Goal: Communication & Community: Answer question/provide support

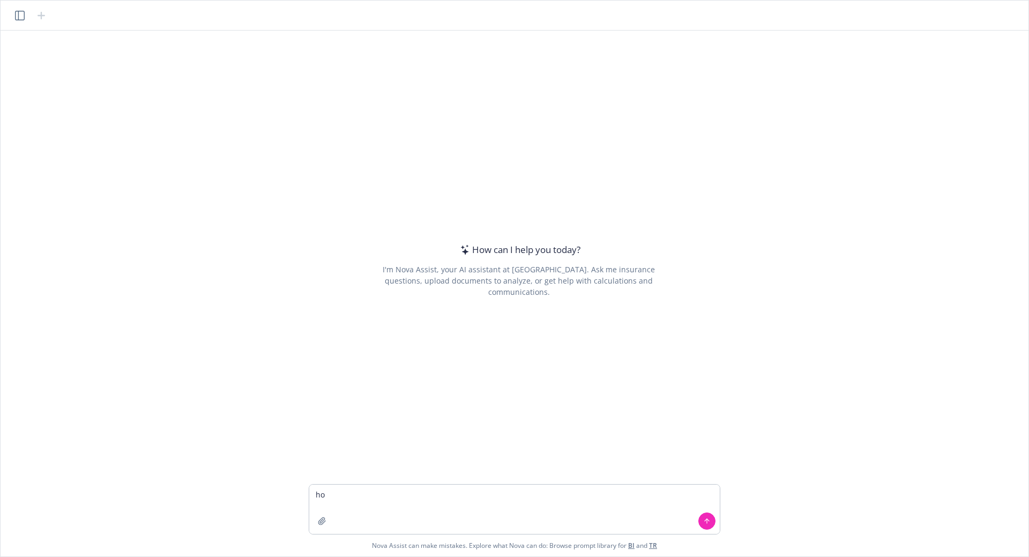
type textarea "h"
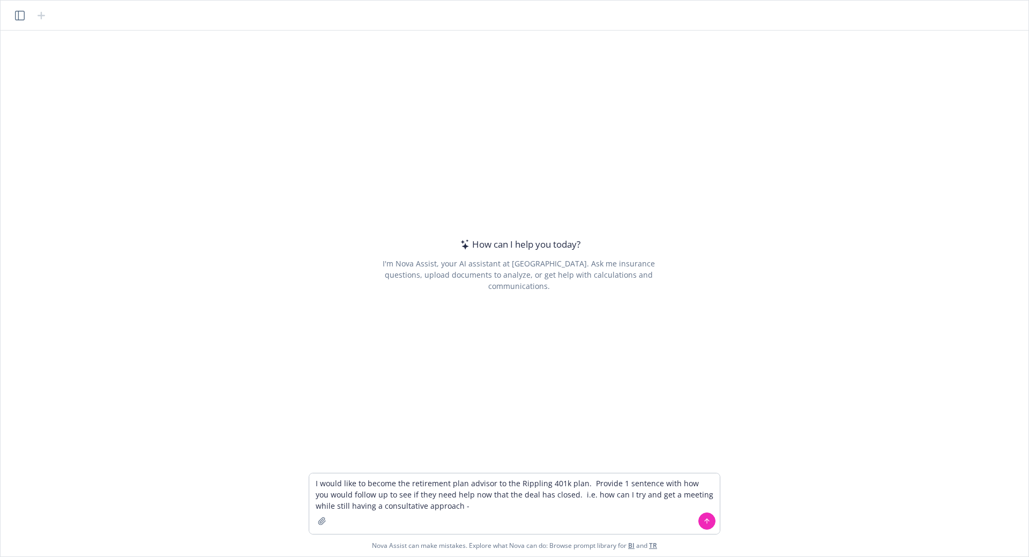
type textarea "I would like to become the retirement plan advisor to the Rippling 401k plan. P…"
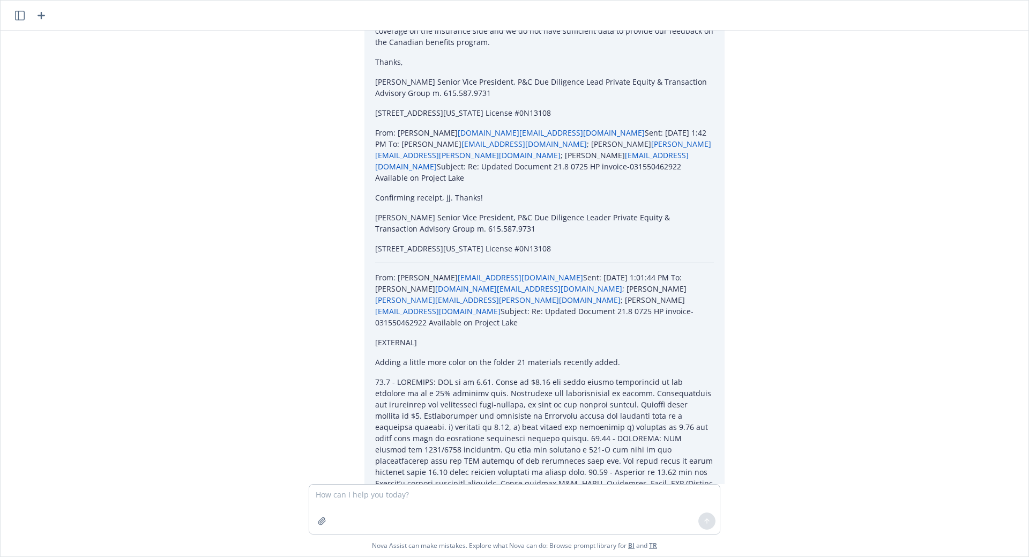
scroll to position [5003, 0]
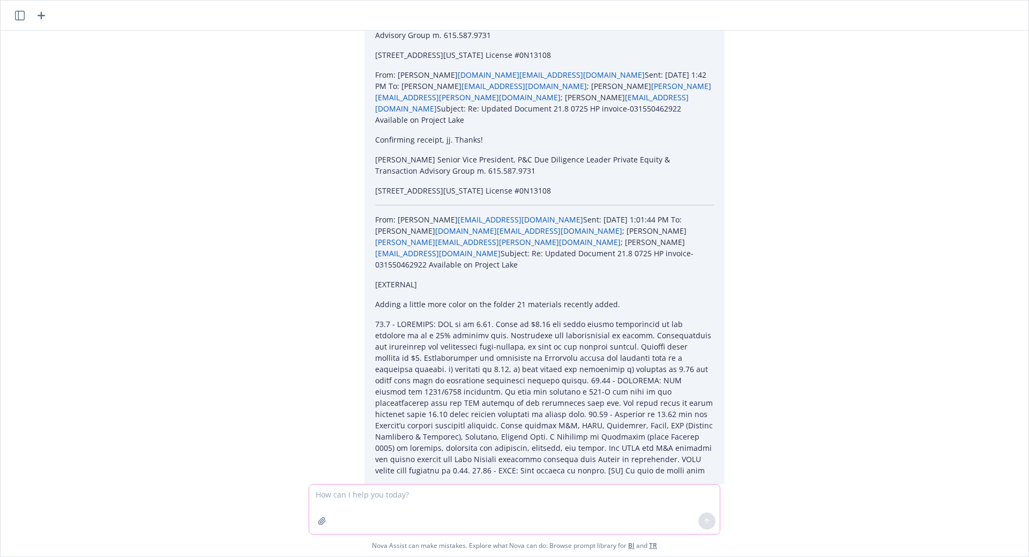
click at [362, 492] on textarea at bounding box center [514, 508] width 410 height 49
type textarea "whats a professional way of saying we can partner with [PERSON_NAME] and be you…"
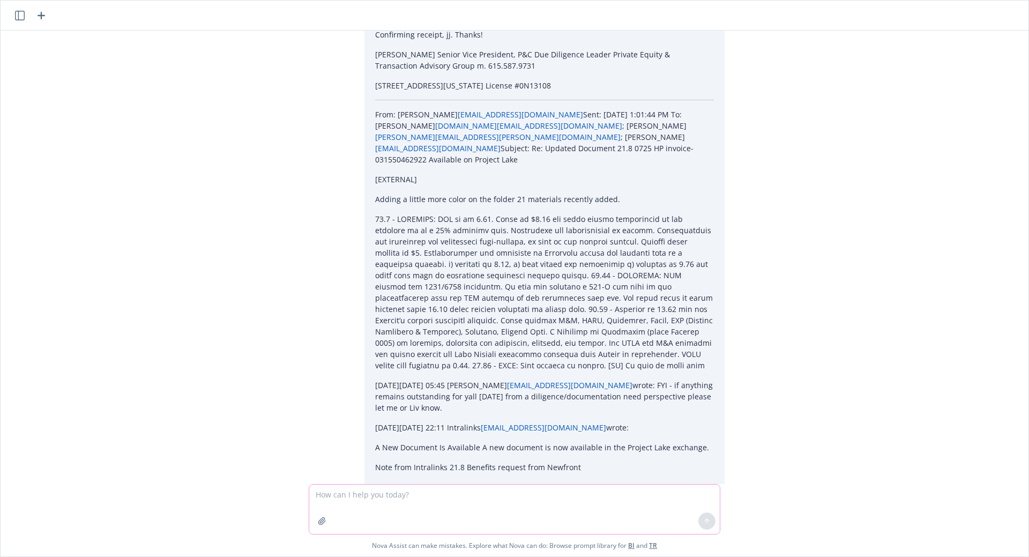
scroll to position [5110, 0]
click at [410, 497] on textarea at bounding box center [514, 508] width 410 height 49
type textarea "rephrase to address reducing risk and managing governance"
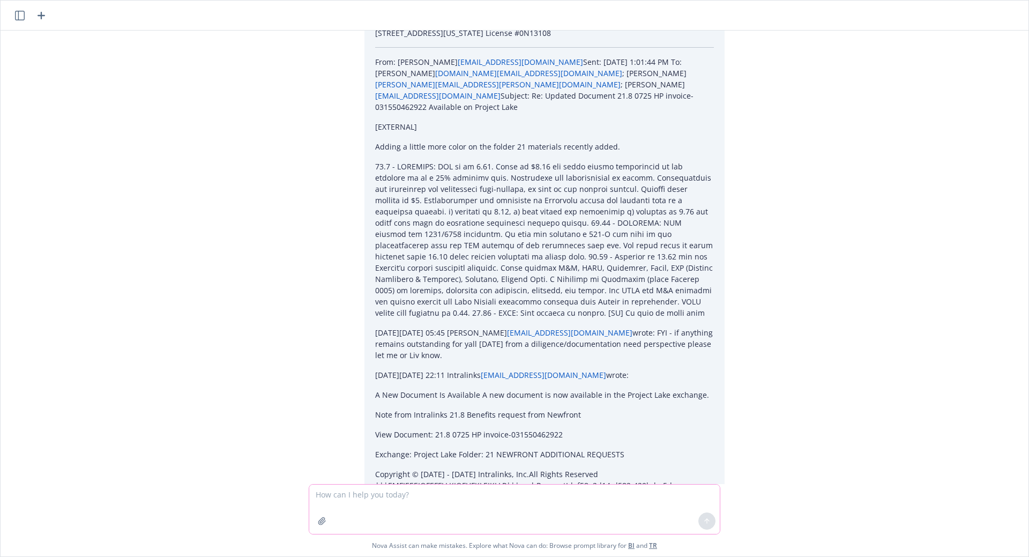
scroll to position [5207, 0]
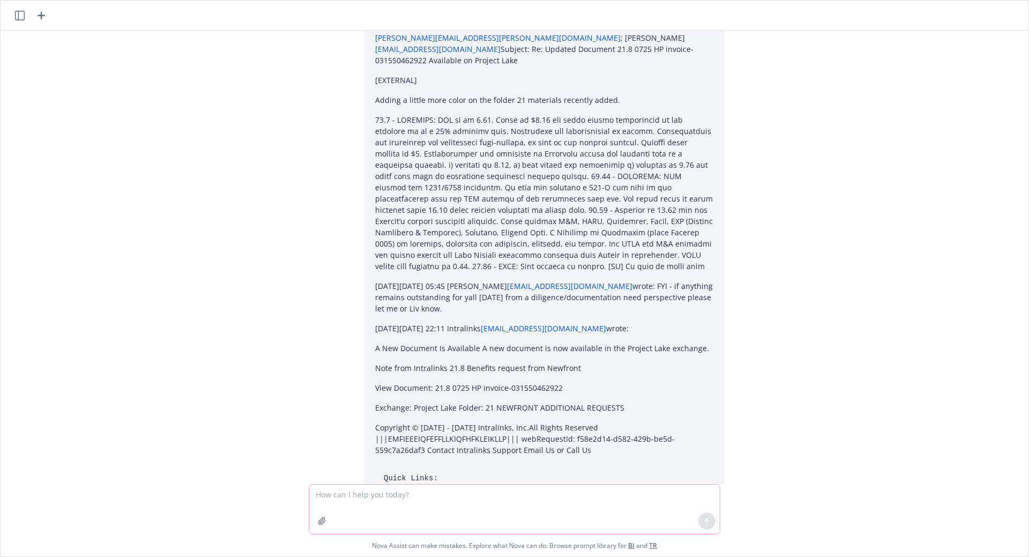
click at [437, 492] on textarea at bounding box center [514, 508] width 410 height 49
drag, startPoint x: 390, startPoint y: 436, endPoint x: 644, endPoint y: 447, distance: 254.8
copy p "partner with Guideline as your retirement plan advisor, bringing proactive supp…"
click at [366, 495] on textarea at bounding box center [514, 508] width 410 height 49
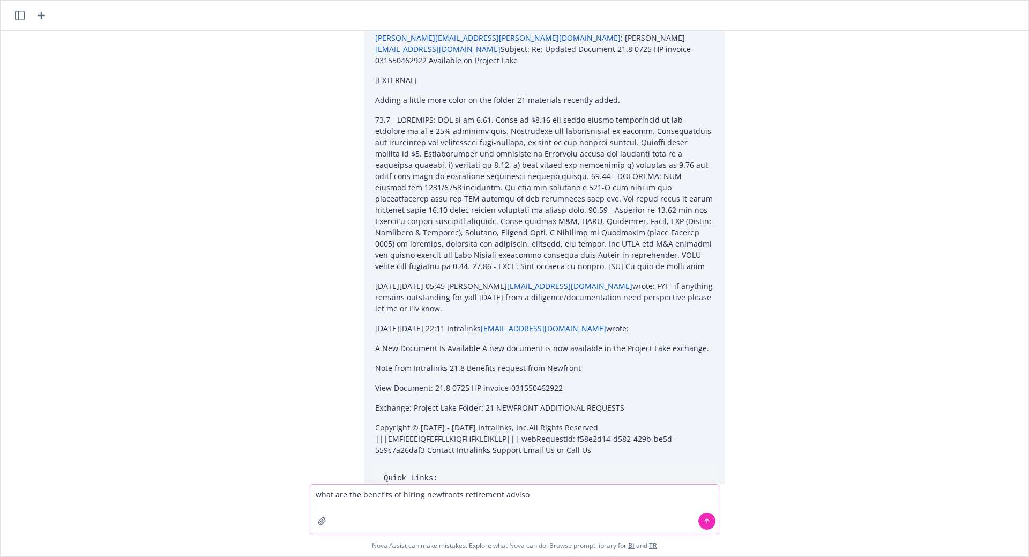
type textarea "what are the benefits of hiring newfronts retirement advisor"
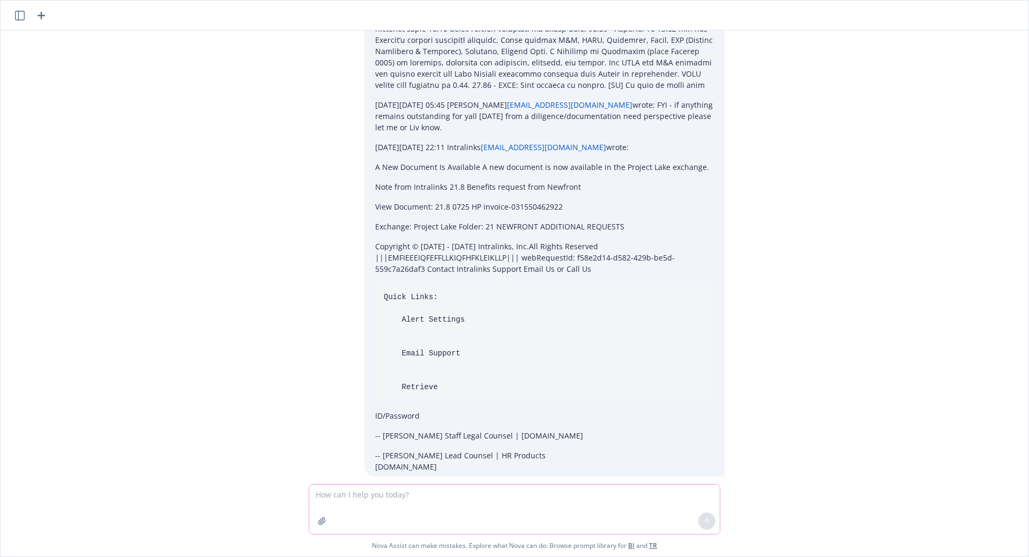
scroll to position [5473, 0]
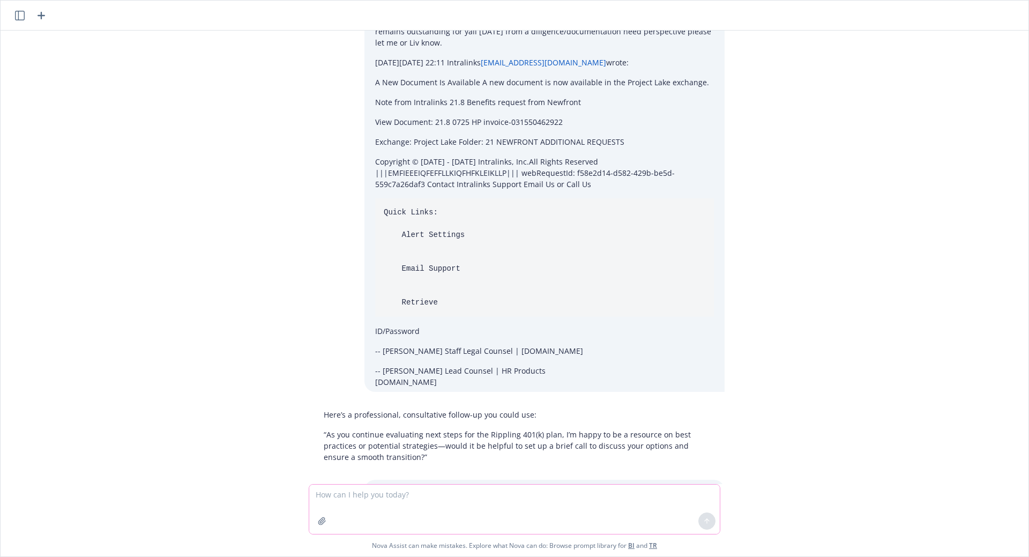
click at [407, 493] on textarea at bounding box center [514, 508] width 410 height 49
type textarea "p"
drag, startPoint x: 653, startPoint y: 182, endPoint x: 318, endPoint y: 175, distance: 334.9
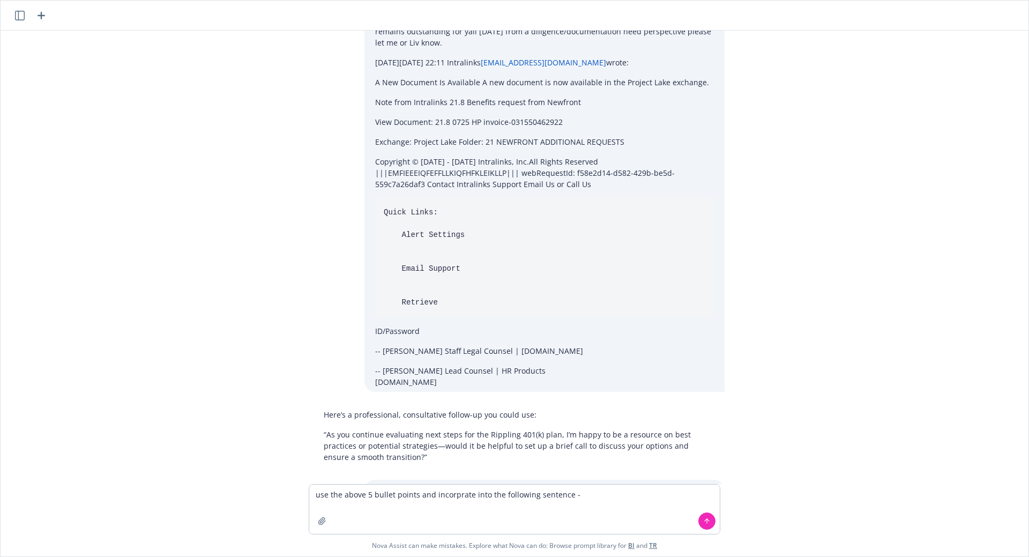
copy p "“We can seamlessly partner with Guideline as your retirement plan advisor, brin…"
click at [650, 497] on textarea "use the above 5 bullet points and incorprate into the following sentence -" at bounding box center [514, 508] width 410 height 49
paste textarea "“We can seamlessly partner with Guideline as your retirement plan advisor, brin…"
type textarea "use the above 5 bullet points and incorprate into the following sentence - “We …"
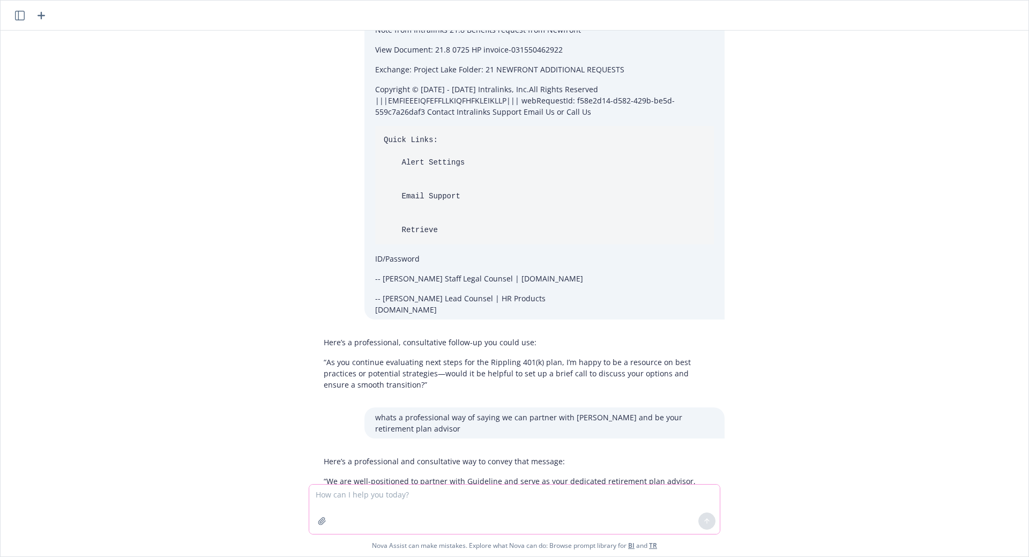
scroll to position [5614, 0]
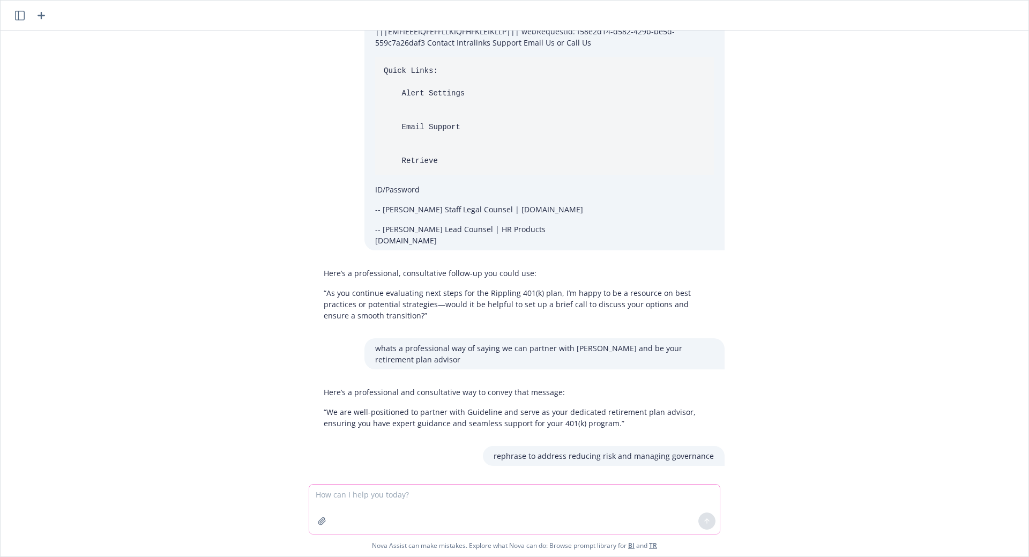
click at [455, 497] on textarea at bounding box center [514, 508] width 410 height 49
type textarea "shorten"
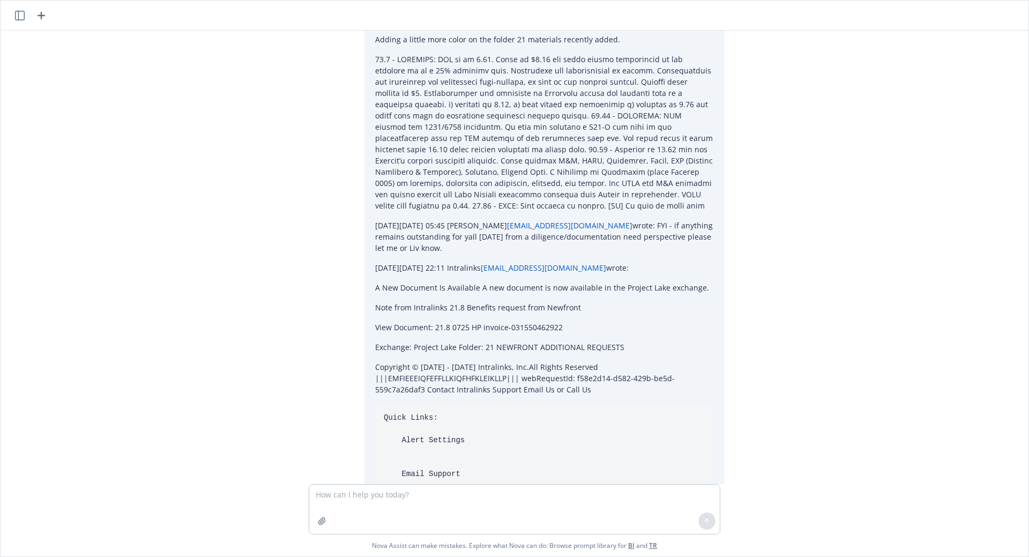
scroll to position [5132, 0]
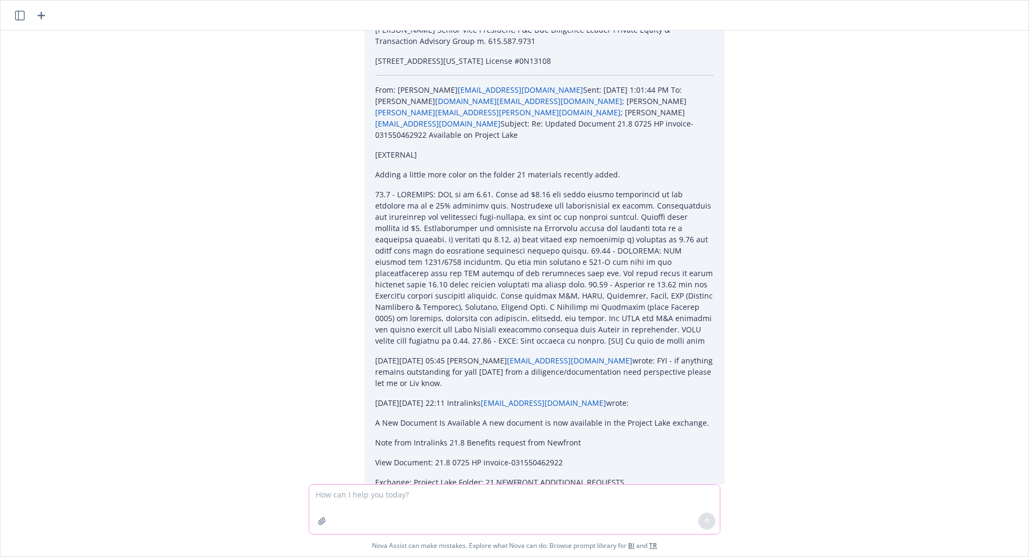
click at [346, 497] on textarea at bounding box center [514, 508] width 410 height 49
paste textarea "Also a note that we ca partner with Guideline as your retirement plan advisor, …"
type textarea "edit - Also a note that we ca partner with Guideline as your retirement plan ad…"
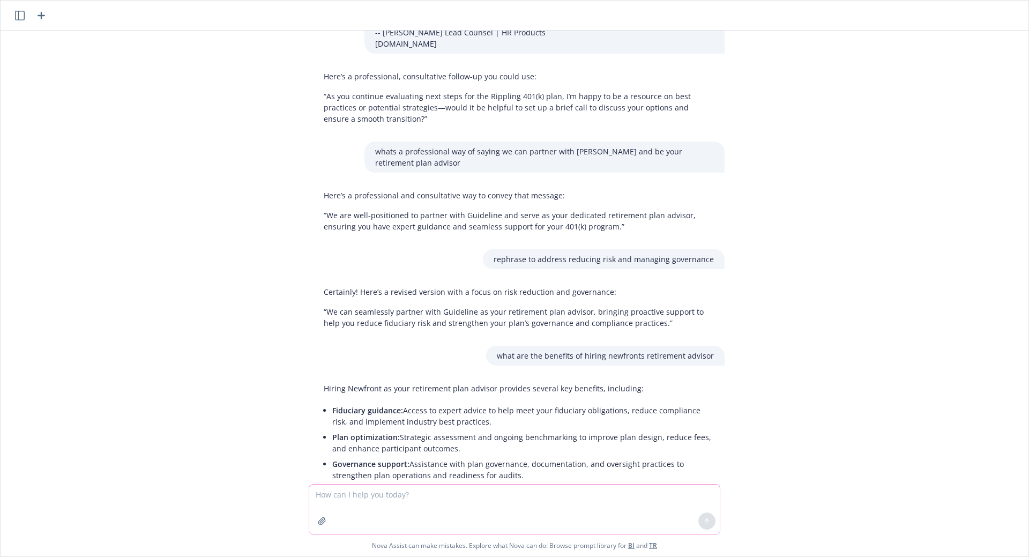
scroll to position [5852, 0]
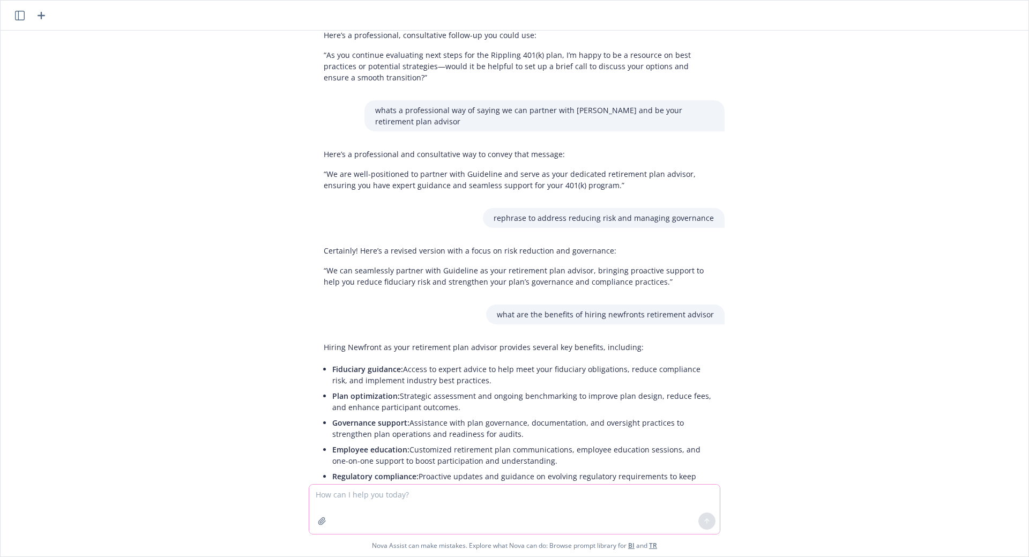
click at [381, 493] on textarea at bounding box center [514, 508] width 410 height 49
paste textarea "Hi Rippling Team, Checking in to see if you need any further assistance now tha…"
type textarea "add a short sentence asking for a quick 15 minute meeting to the following para…"
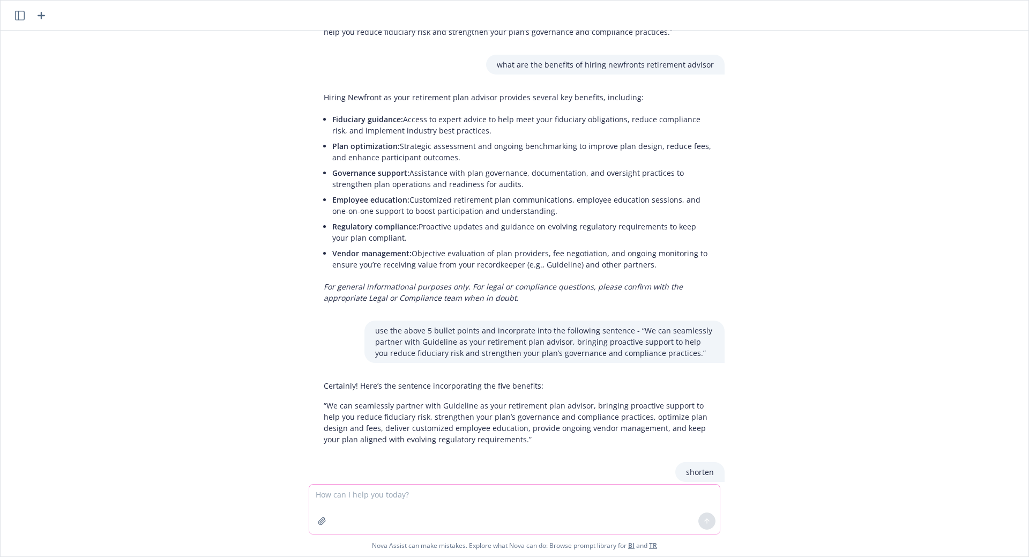
scroll to position [6144, 0]
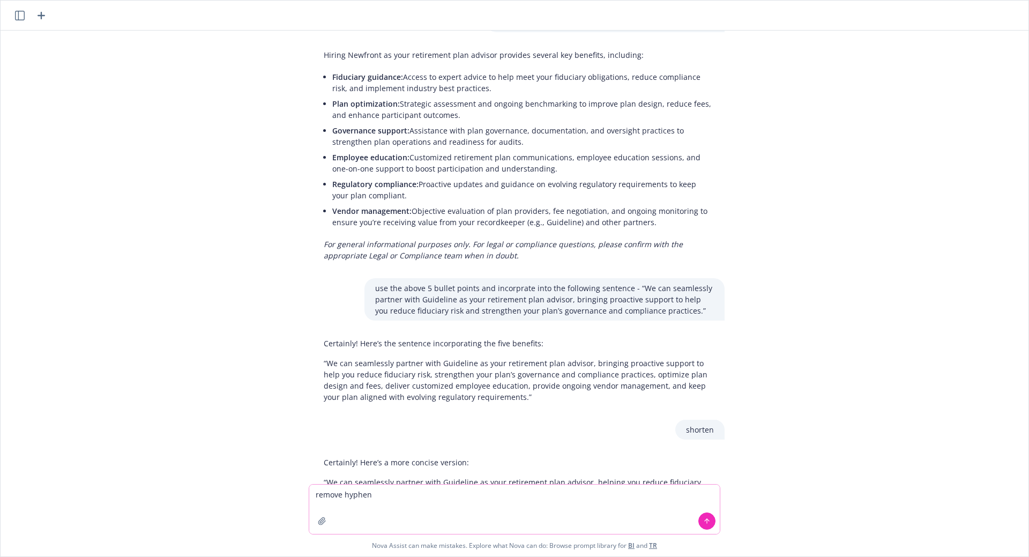
type textarea "remove hyphens"
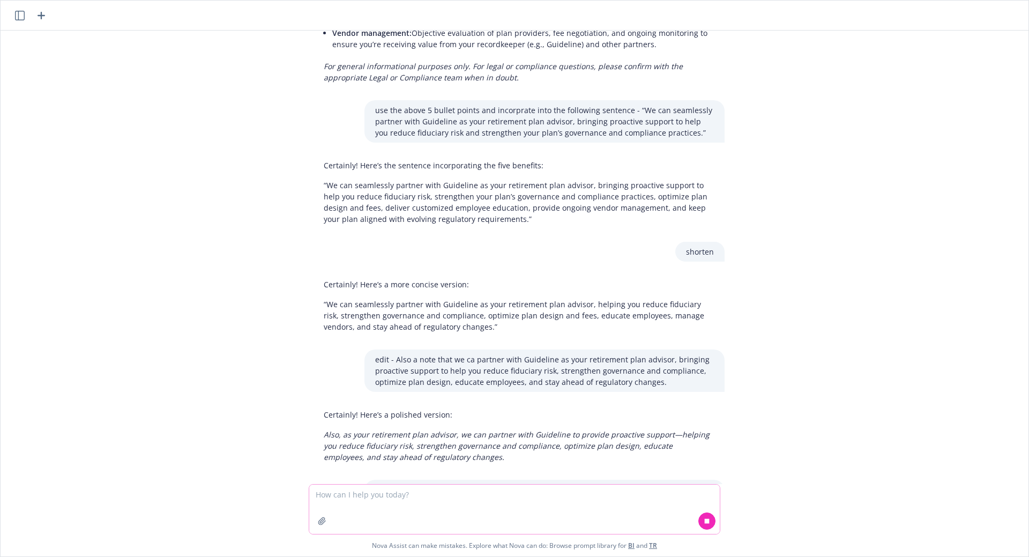
scroll to position [6322, 0]
